Goal: Transaction & Acquisition: Obtain resource

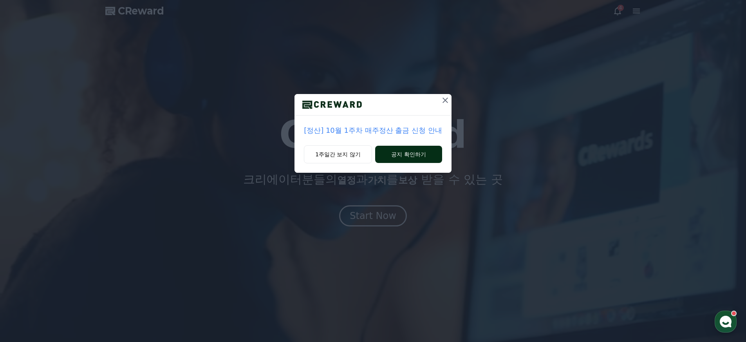
click at [411, 158] on button "공지 확인하기" at bounding box center [408, 154] width 67 height 17
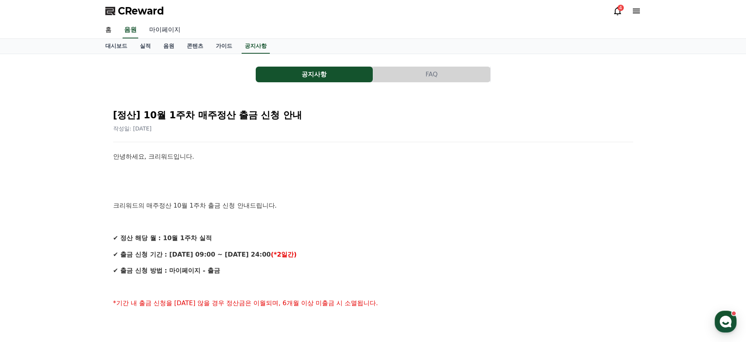
click at [156, 27] on link "마이페이지" at bounding box center [165, 30] width 44 height 16
select select "**********"
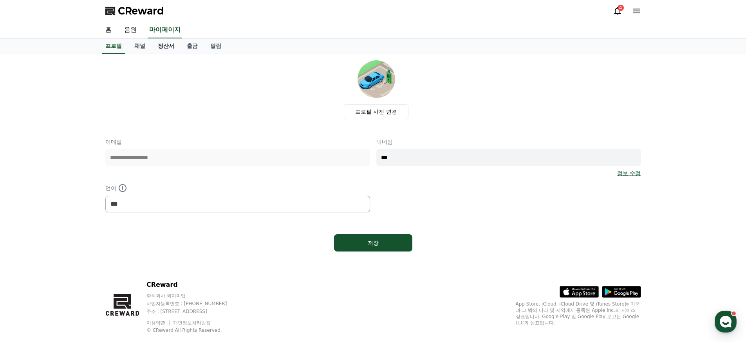
click at [157, 47] on link "정산서" at bounding box center [166, 46] width 29 height 15
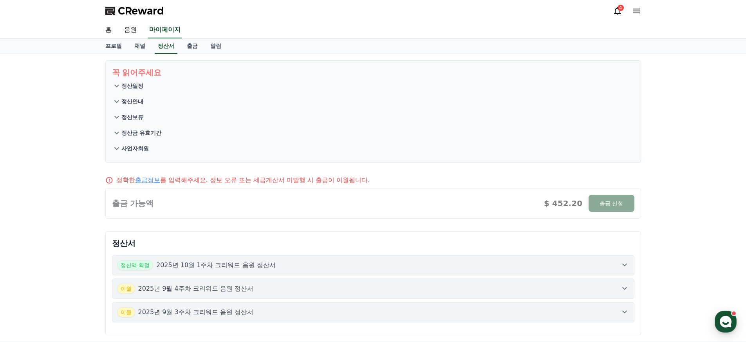
click at [586, 208] on div at bounding box center [373, 203] width 535 height 30
click at [595, 206] on div at bounding box center [373, 203] width 535 height 30
click at [594, 206] on div at bounding box center [373, 203] width 535 height 30
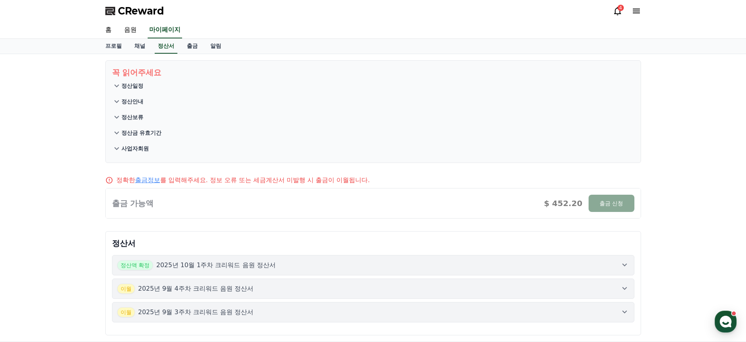
click at [594, 206] on div at bounding box center [373, 203] width 535 height 30
click at [610, 206] on div at bounding box center [373, 203] width 535 height 30
click at [611, 206] on div at bounding box center [373, 203] width 535 height 30
click at [610, 206] on div at bounding box center [373, 203] width 535 height 30
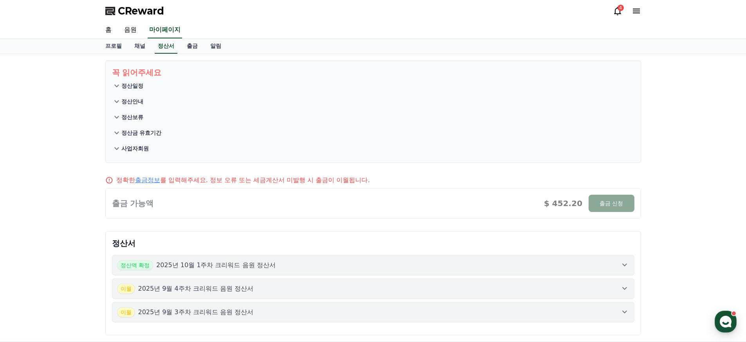
click at [609, 206] on div at bounding box center [373, 203] width 535 height 30
click at [137, 85] on p "정산일정" at bounding box center [132, 86] width 22 height 8
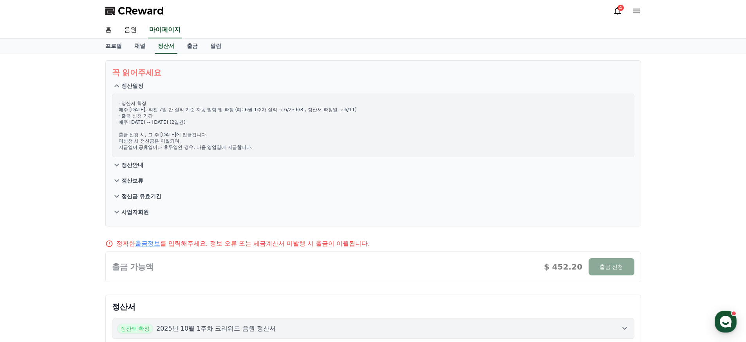
click at [136, 85] on p "정산일정" at bounding box center [132, 86] width 22 height 8
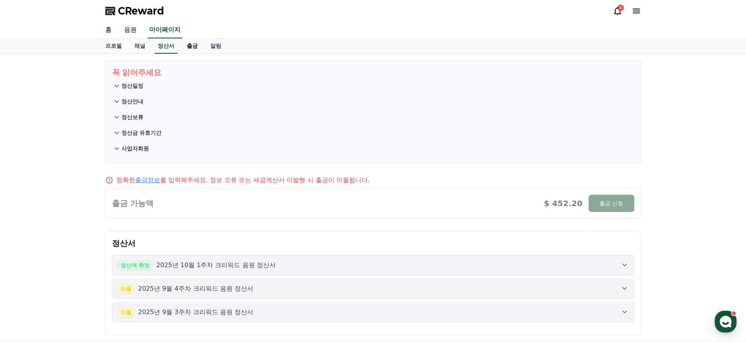
click at [181, 48] on link "출금" at bounding box center [193, 46] width 24 height 15
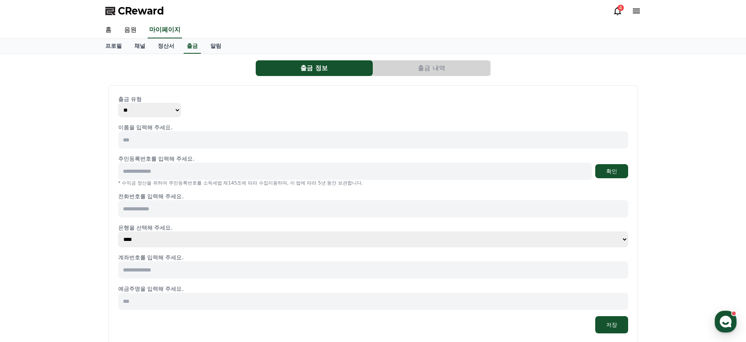
click at [155, 110] on select "** ***" at bounding box center [149, 110] width 63 height 14
click at [118, 103] on select "** ***" at bounding box center [149, 110] width 63 height 14
click at [160, 105] on select "** ***" at bounding box center [149, 110] width 63 height 14
click at [118, 103] on select "** ***" at bounding box center [149, 110] width 63 height 14
click at [208, 47] on link "알림" at bounding box center [216, 46] width 24 height 15
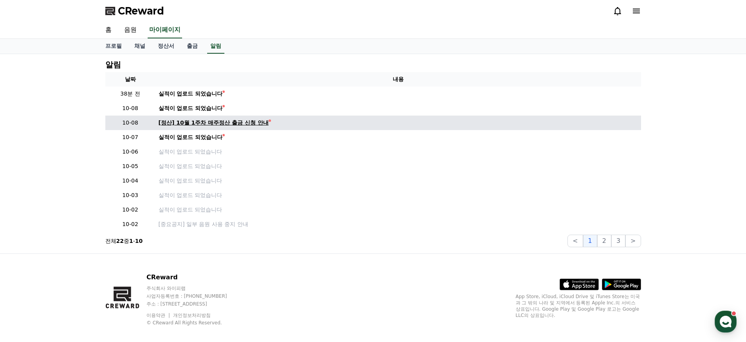
click at [205, 124] on div "[정산] 10월 1주차 매주정산 출금 신청 안내" at bounding box center [214, 123] width 110 height 8
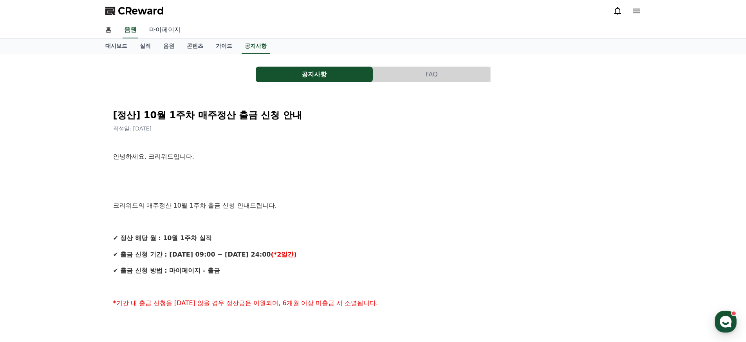
click at [169, 36] on link "마이페이지" at bounding box center [165, 30] width 44 height 16
select select "**********"
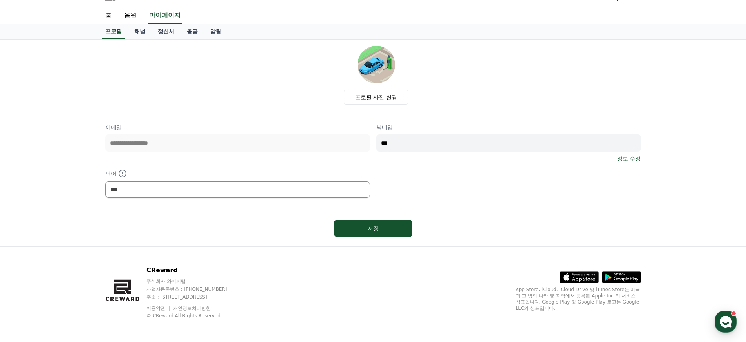
scroll to position [16, 0]
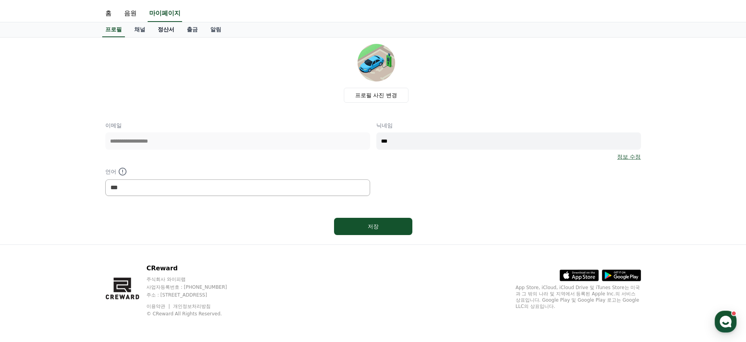
click at [160, 30] on link "정산서" at bounding box center [166, 29] width 29 height 15
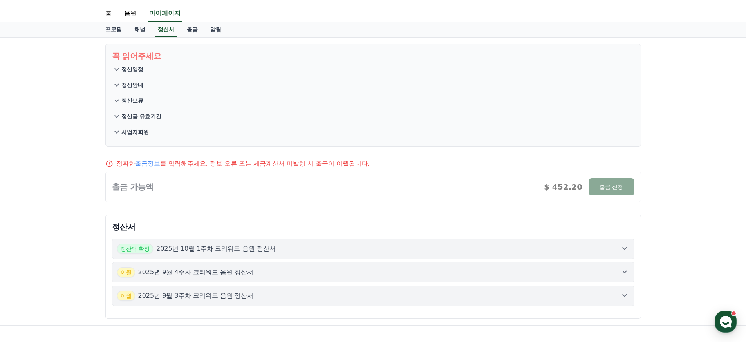
scroll to position [51, 0]
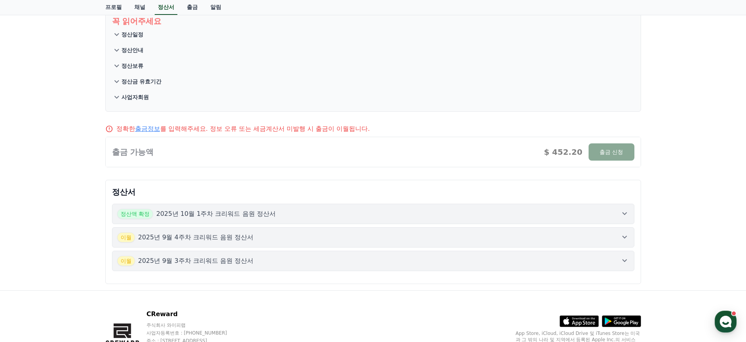
click at [603, 154] on div at bounding box center [373, 152] width 535 height 30
click at [605, 152] on div at bounding box center [373, 152] width 535 height 30
click at [604, 150] on div at bounding box center [373, 152] width 535 height 30
click at [601, 148] on div at bounding box center [373, 152] width 535 height 30
click at [594, 147] on div at bounding box center [373, 152] width 535 height 30
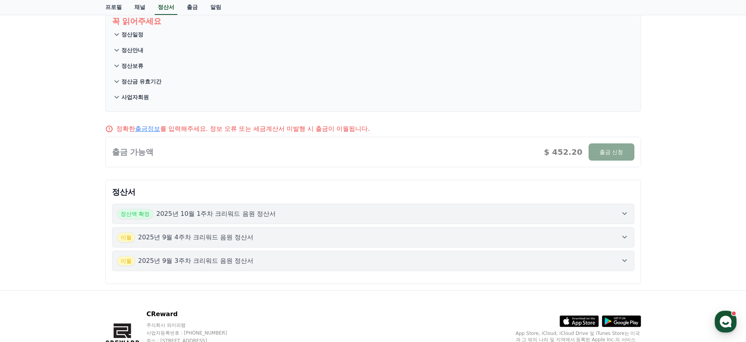
click at [593, 147] on div at bounding box center [373, 152] width 535 height 30
click at [587, 147] on div at bounding box center [373, 152] width 535 height 30
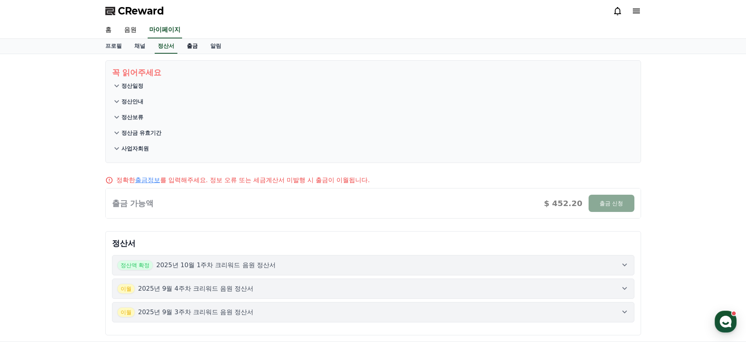
click at [181, 45] on link "출금" at bounding box center [193, 46] width 24 height 15
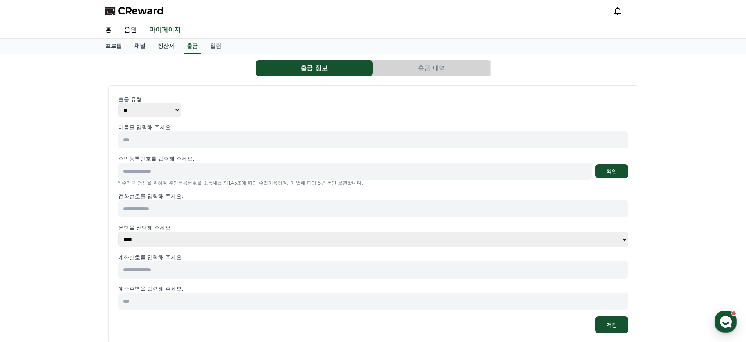
click at [232, 172] on input at bounding box center [355, 171] width 474 height 17
click at [601, 168] on button "확인" at bounding box center [611, 171] width 33 height 14
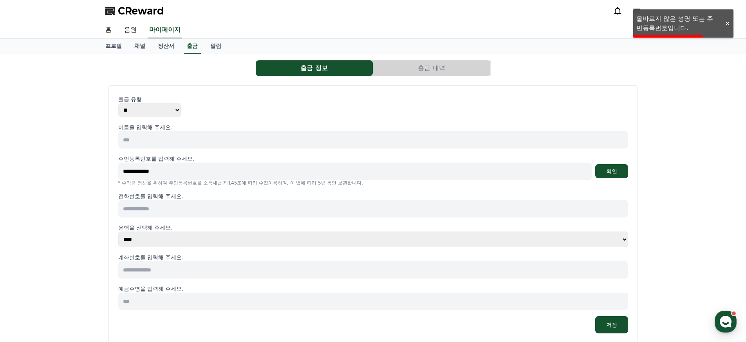
click at [143, 172] on input "**********" at bounding box center [355, 171] width 474 height 17
type input "**********"
click at [608, 170] on button "확인" at bounding box center [611, 171] width 33 height 14
click at [146, 141] on input at bounding box center [373, 139] width 510 height 17
type input "***"
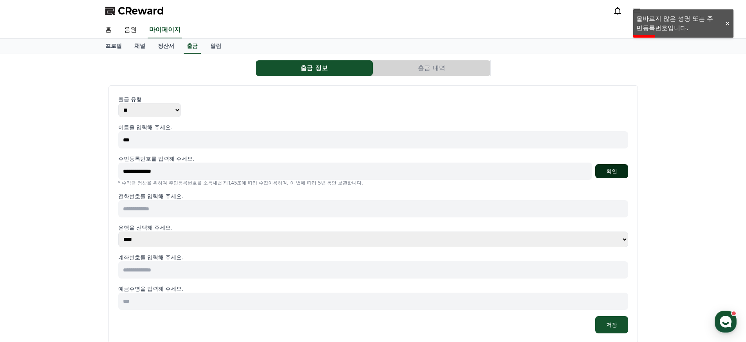
click at [605, 172] on button "확인" at bounding box center [611, 171] width 33 height 14
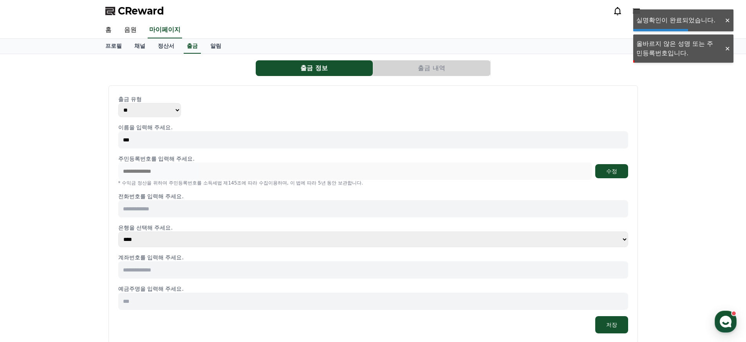
click at [152, 205] on input at bounding box center [373, 208] width 510 height 17
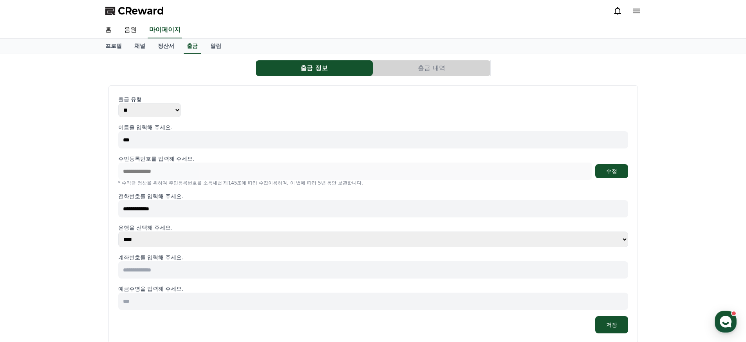
type input "**********"
drag, startPoint x: 187, startPoint y: 266, endPoint x: 188, endPoint y: 272, distance: 6.4
click at [187, 266] on input at bounding box center [373, 269] width 510 height 17
type input "**********"
click at [165, 299] on input at bounding box center [373, 301] width 510 height 17
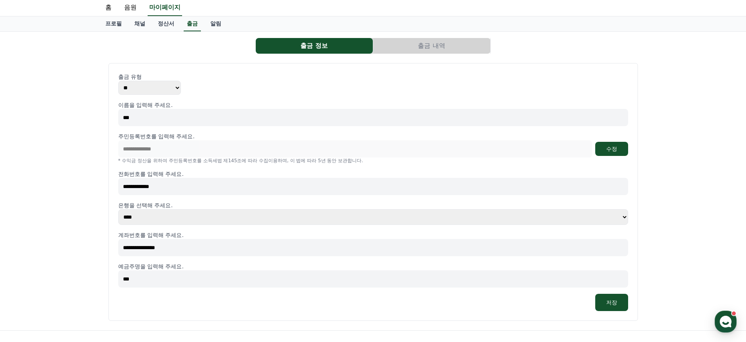
scroll to position [108, 0]
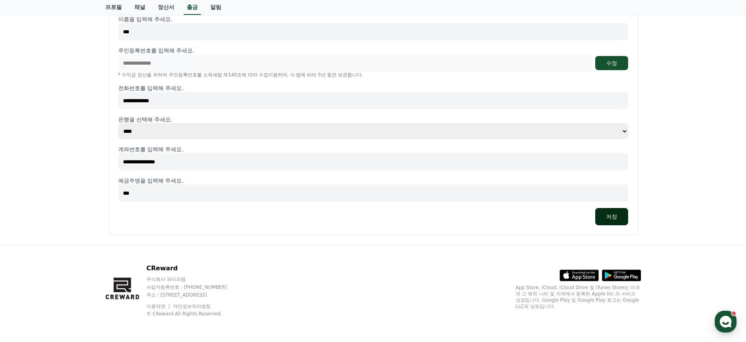
type input "***"
click at [614, 215] on button "저장" at bounding box center [611, 216] width 33 height 17
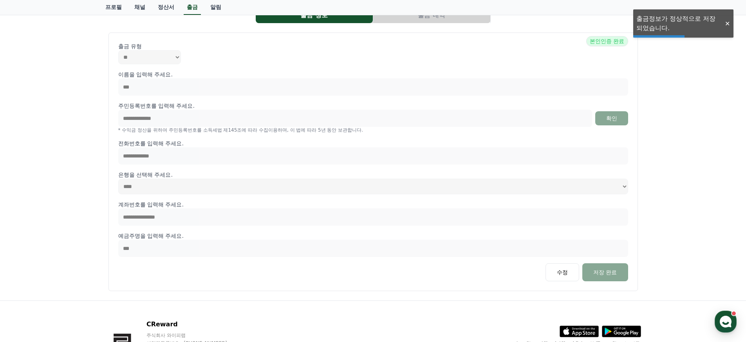
scroll to position [19, 0]
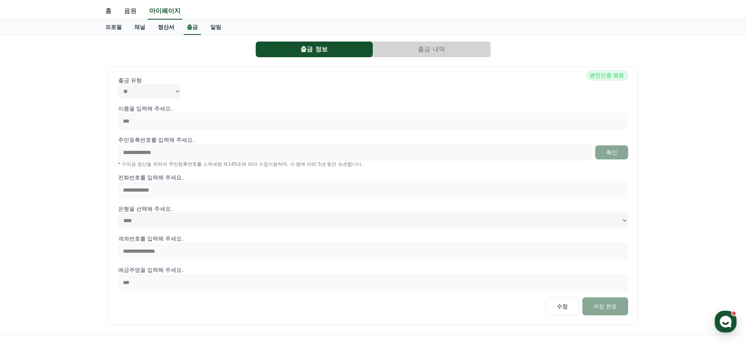
click at [162, 30] on link "정산서" at bounding box center [166, 27] width 29 height 15
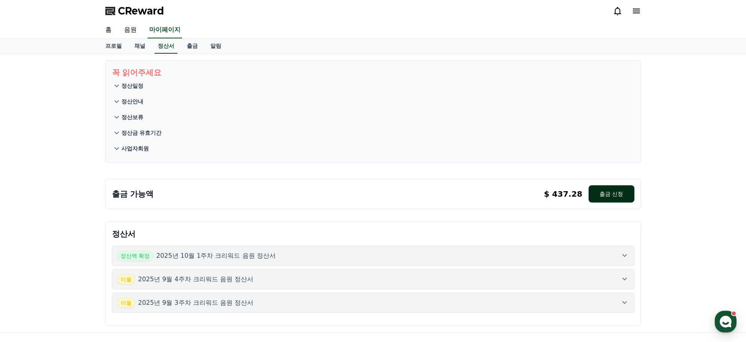
click at [624, 195] on button "출금 신청" at bounding box center [611, 193] width 45 height 17
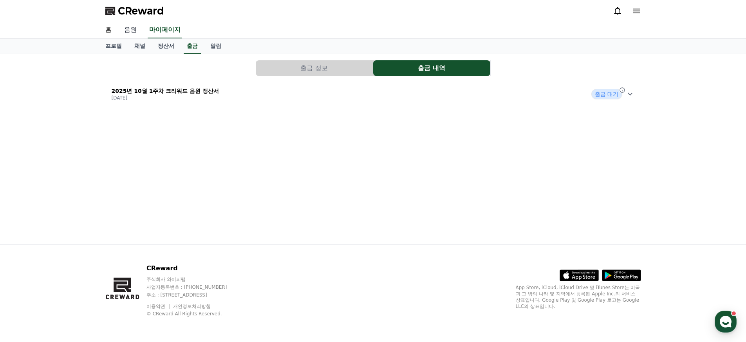
click at [126, 31] on link "음원" at bounding box center [130, 30] width 25 height 16
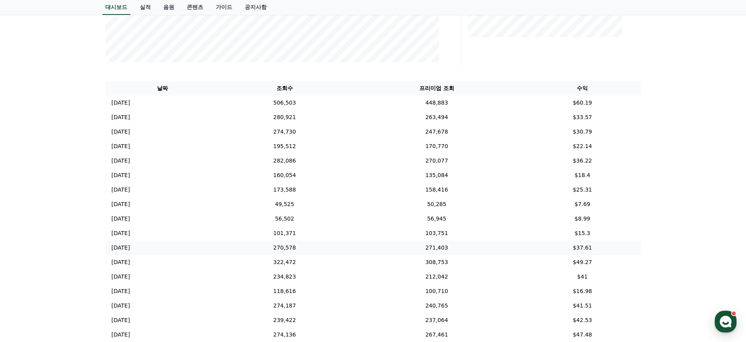
scroll to position [281, 0]
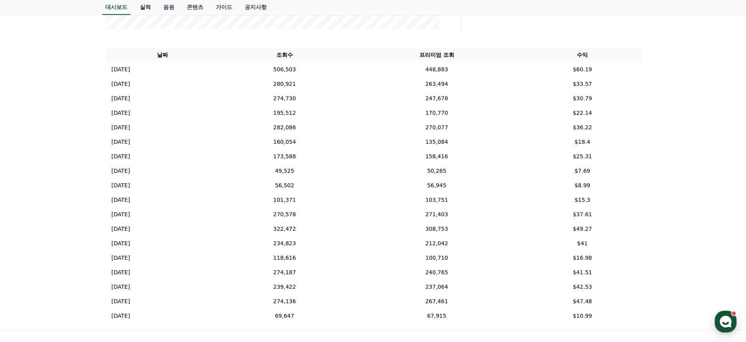
click at [141, 8] on link "실적" at bounding box center [146, 7] width 24 height 15
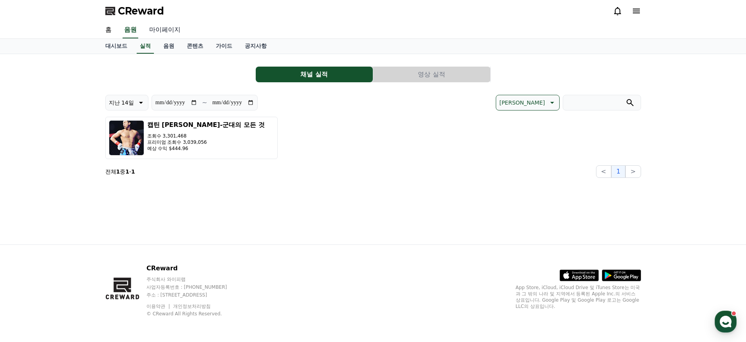
click at [165, 31] on link "마이페이지" at bounding box center [165, 30] width 44 height 16
select select "**********"
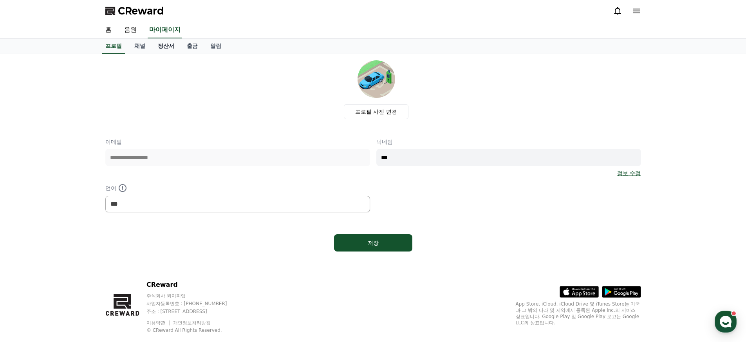
click at [161, 49] on link "정산서" at bounding box center [166, 46] width 29 height 15
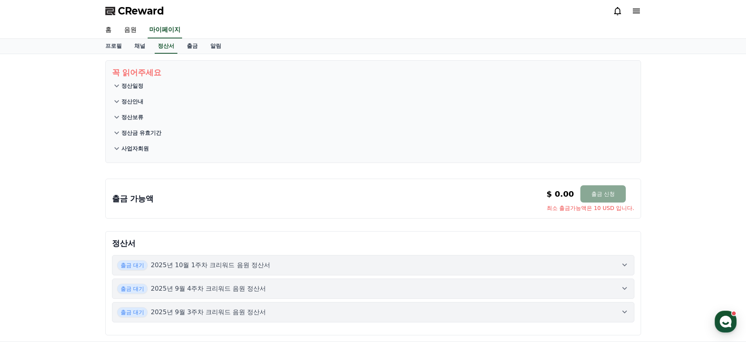
click at [132, 102] on p "정산안내" at bounding box center [132, 102] width 22 height 8
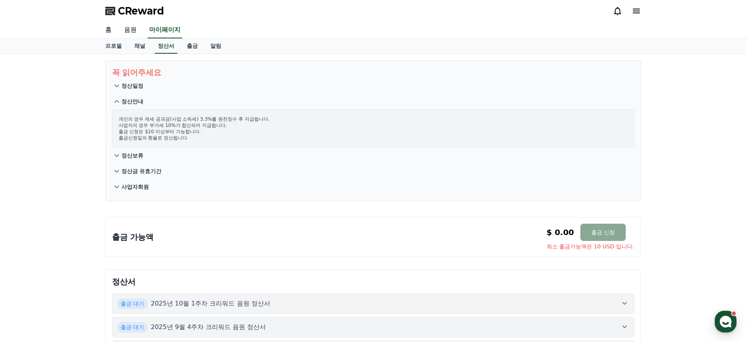
click at [133, 89] on p "정산일정" at bounding box center [132, 86] width 22 height 8
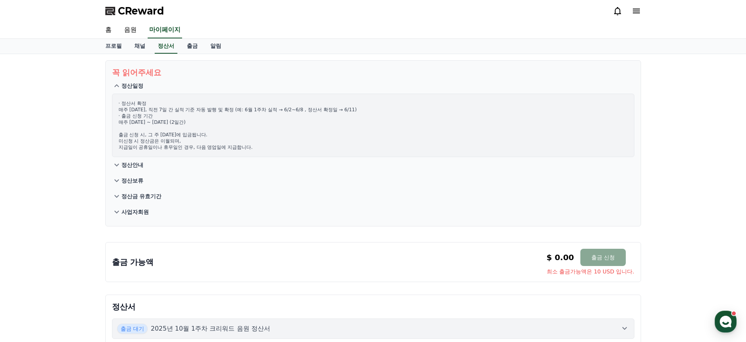
click at [133, 89] on p "정산일정" at bounding box center [132, 86] width 22 height 8
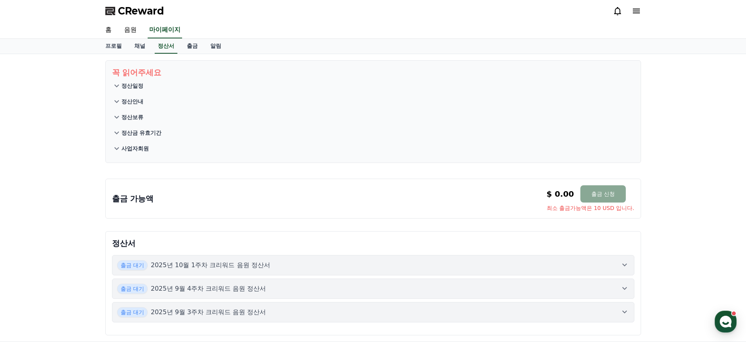
click at [138, 136] on p "정산금 유효기간" at bounding box center [141, 133] width 40 height 8
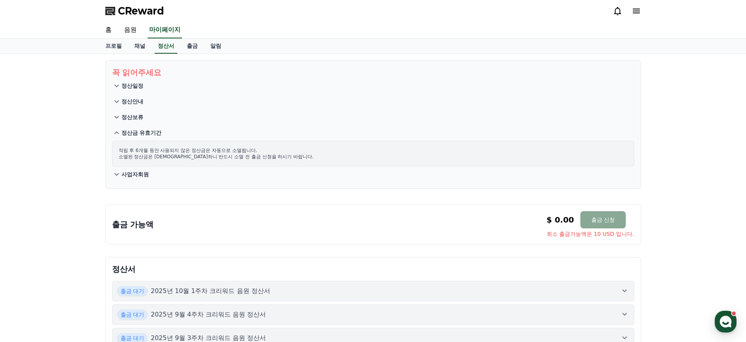
drag, startPoint x: 138, startPoint y: 136, endPoint x: 145, endPoint y: 128, distance: 10.3
click at [138, 136] on p "정산금 유효기간" at bounding box center [141, 133] width 40 height 8
click at [186, 45] on link "출금" at bounding box center [193, 46] width 24 height 15
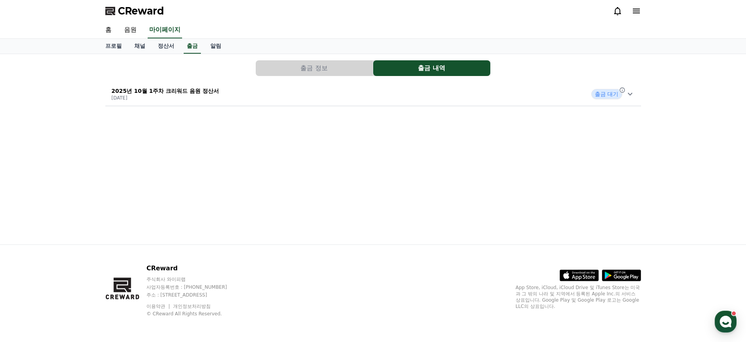
click at [186, 107] on div "출금 정보 출금 내역 2025년 10월 1주차 크리워드 음원 정산서 2025-10-09 출금 대기" at bounding box center [373, 83] width 542 height 52
click at [632, 95] on icon at bounding box center [630, 93] width 9 height 9
